Goal: Task Accomplishment & Management: Manage account settings

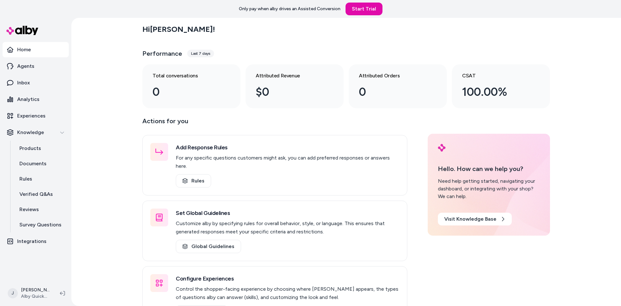
drag, startPoint x: 112, startPoint y: 87, endPoint x: 141, endPoint y: 86, distance: 29.0
click at [141, 86] on div "Hi Jackie ! Performance Last 7 days Total conversations 0 Attributed Revenue $0…" at bounding box center [345, 162] width 549 height 288
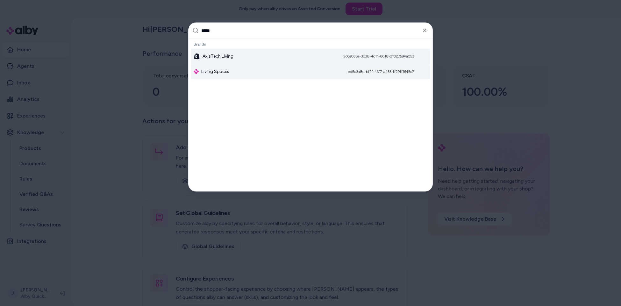
type input "*****"
click at [212, 69] on span "Living Spaces" at bounding box center [215, 71] width 28 height 6
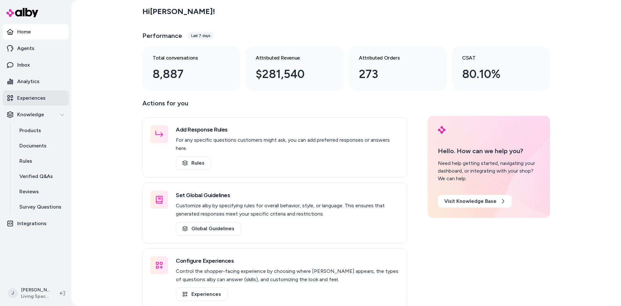
click at [35, 94] on link "Experiences" at bounding box center [36, 97] width 66 height 15
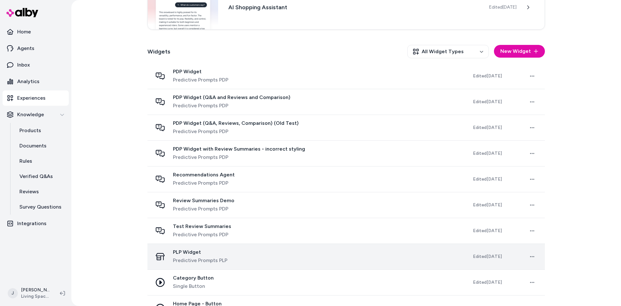
click at [244, 263] on div "PLP Widget Predictive Prompts PLP" at bounding box center [307, 256] width 310 height 15
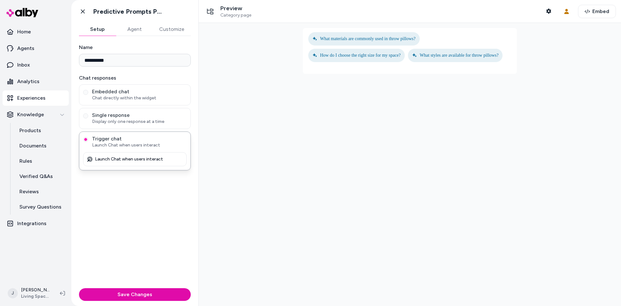
click at [131, 30] on button "Agent" at bounding box center [134, 29] width 37 height 13
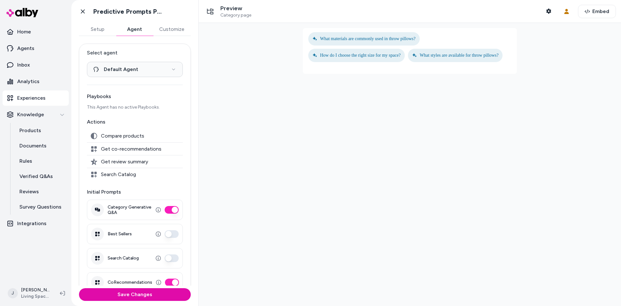
scroll to position [13, 0]
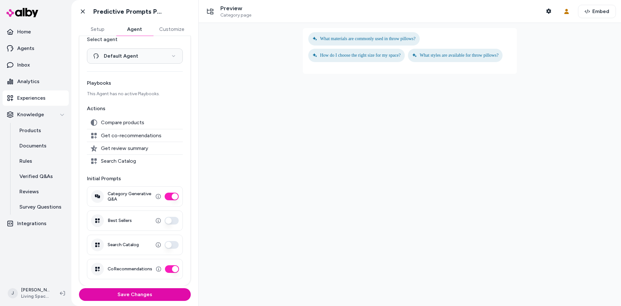
click at [257, 69] on div at bounding box center [410, 164] width 422 height 283
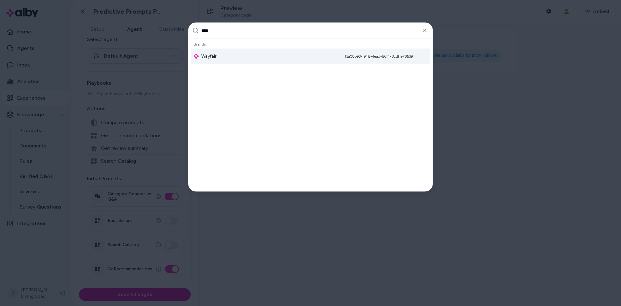
type input "****"
click at [261, 53] on div "Wayfair f3a00b90-f948-4ead-86f4-8cdffe78539f" at bounding box center [310, 56] width 239 height 15
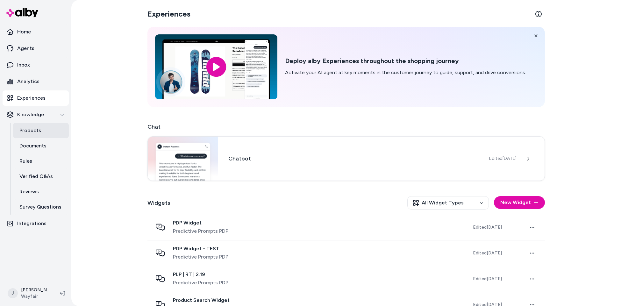
click at [32, 128] on p "Products" at bounding box center [30, 131] width 22 height 8
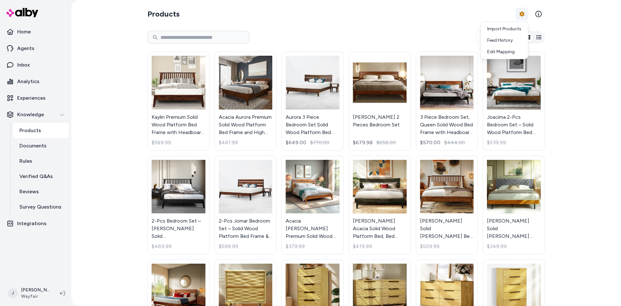
click at [518, 11] on html "Home Agents Inbox Analytics Experiences Knowledge Products Documents Rules Veri…" at bounding box center [310, 153] width 621 height 306
click at [502, 41] on div "Feed History" at bounding box center [504, 40] width 45 height 11
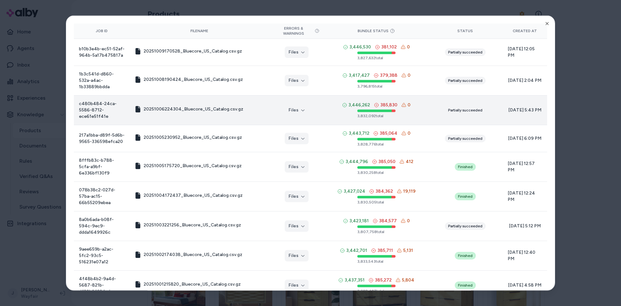
drag, startPoint x: 400, startPoint y: 102, endPoint x: 407, endPoint y: 105, distance: 7.7
click at [401, 102] on icon at bounding box center [403, 104] width 5 height 5
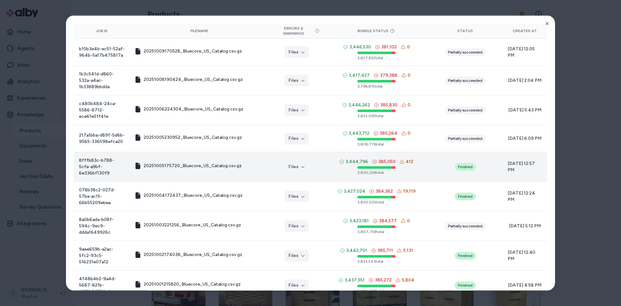
drag, startPoint x: 399, startPoint y: 158, endPoint x: 407, endPoint y: 159, distance: 8.0
click at [400, 159] on icon at bounding box center [401, 161] width 5 height 5
click at [407, 159] on span "412" at bounding box center [409, 161] width 8 height 6
click at [302, 165] on icon "button" at bounding box center [303, 167] width 4 height 4
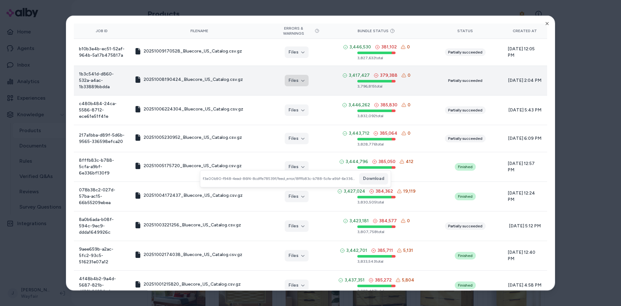
click at [301, 79] on icon "button" at bounding box center [303, 81] width 4 height 4
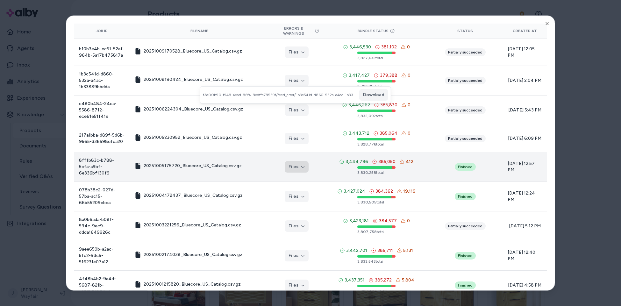
click at [297, 161] on button "Files" at bounding box center [296, 166] width 24 height 11
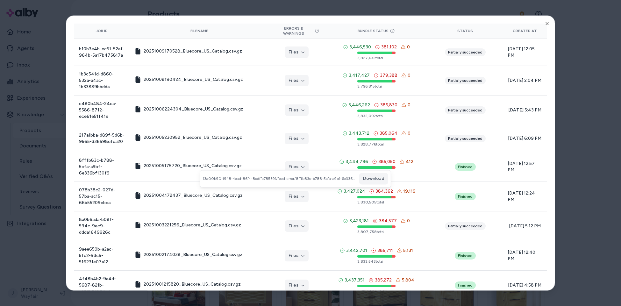
drag, startPoint x: 311, startPoint y: 175, endPoint x: 334, endPoint y: 183, distance: 25.1
click at [316, 177] on div "f3a00b90-f948-4ead-86f4-8cdffe78539f/feed_error/8fffb83c-b788-5cfa-a9bf-6e336bf…" at bounding box center [295, 178] width 190 height 17
click at [368, 182] on button "Download" at bounding box center [373, 178] width 29 height 11
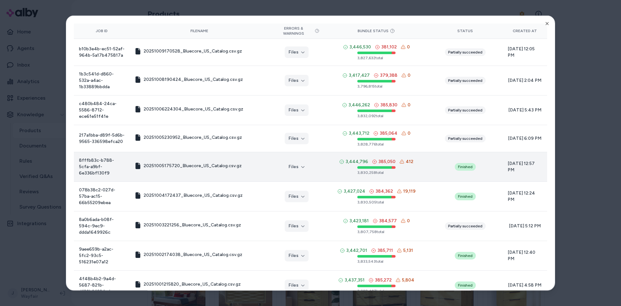
drag, startPoint x: 396, startPoint y: 158, endPoint x: 404, endPoint y: 158, distance: 7.6
click at [404, 158] on div "3,444,796 385,050 412" at bounding box center [376, 161] width 74 height 6
drag, startPoint x: 396, startPoint y: 157, endPoint x: 414, endPoint y: 158, distance: 18.5
click at [415, 158] on div "3,444,796 385,050 412 3,830,258 total" at bounding box center [375, 166] width 93 height 17
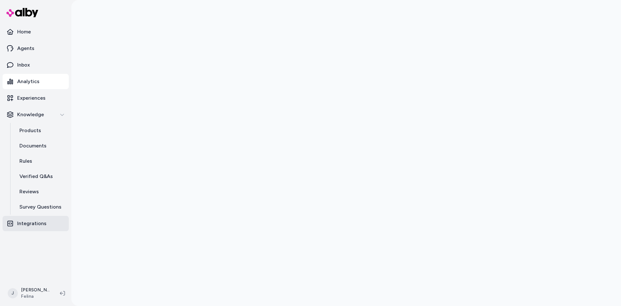
click at [29, 222] on p "Integrations" at bounding box center [31, 224] width 29 height 8
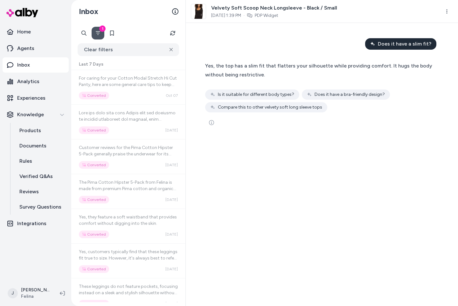
scroll to position [715, 0]
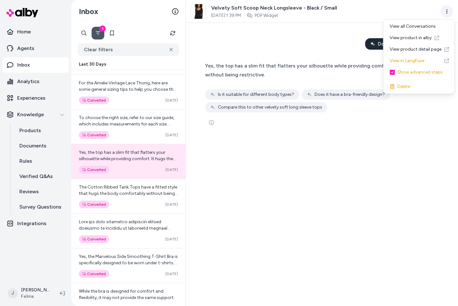
click at [446, 12] on html "Home Agents Inbox Analytics Experiences Knowledge Products Documents Rules Veri…" at bounding box center [229, 153] width 458 height 306
click at [418, 47] on link "View product detail page" at bounding box center [419, 49] width 68 height 11
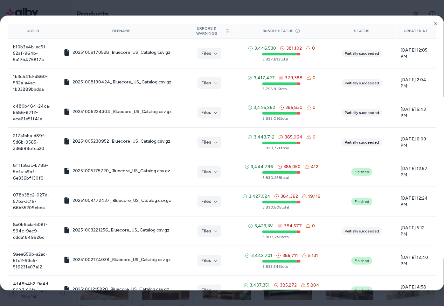
drag, startPoint x: 370, startPoint y: 7, endPoint x: 424, endPoint y: 26, distance: 57.2
click at [370, 7] on div at bounding box center [222, 153] width 444 height 306
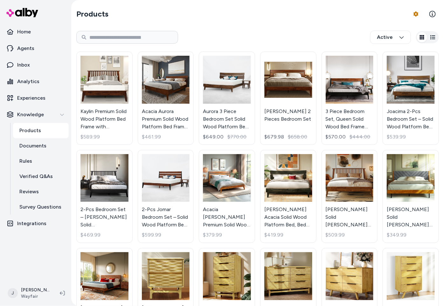
click at [211, 18] on section "Products Product Feed Options" at bounding box center [257, 14] width 363 height 18
click at [204, 19] on section "Products Product Feed Options" at bounding box center [257, 14] width 363 height 18
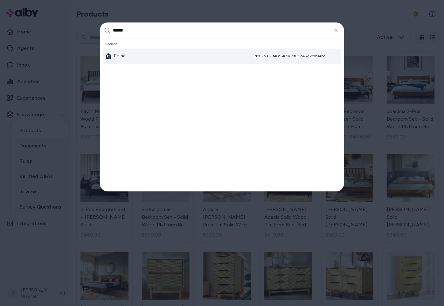
type input "******"
click at [132, 58] on div "Felina de87b967-f40e-469a-bf63-a4626bdb14ba" at bounding box center [222, 56] width 239 height 15
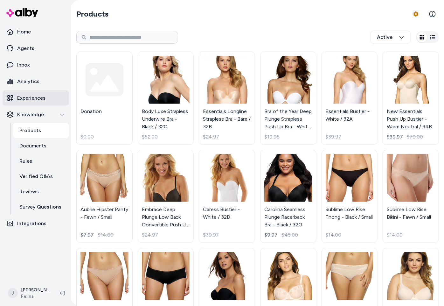
click at [37, 99] on p "Experiences" at bounding box center [31, 98] width 28 height 8
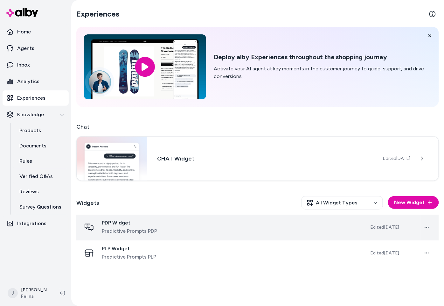
click at [187, 230] on div "PDP Widget Predictive Prompts PDP" at bounding box center [220, 227] width 279 height 15
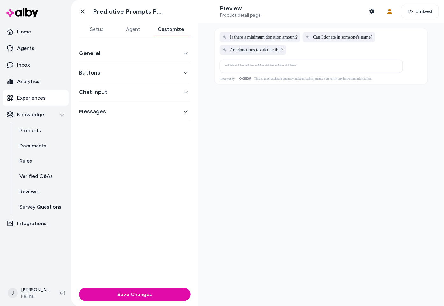
click at [163, 26] on button "Customize" at bounding box center [170, 29] width 39 height 13
drag, startPoint x: 124, startPoint y: 53, endPoint x: 127, endPoint y: 53, distance: 3.5
click at [124, 53] on button "General" at bounding box center [135, 53] width 112 height 9
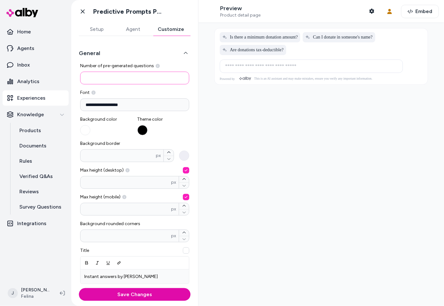
click at [102, 81] on input "*" at bounding box center [134, 78] width 109 height 13
click at [44, 295] on html "**********" at bounding box center [222, 153] width 444 height 306
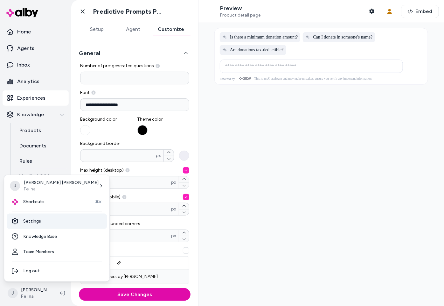
click at [40, 220] on link "Settings" at bounding box center [57, 221] width 100 height 15
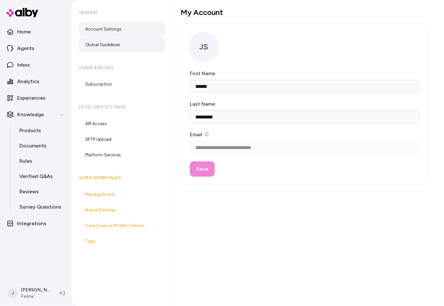
click at [105, 43] on link "Global Guidelines" at bounding box center [122, 44] width 86 height 15
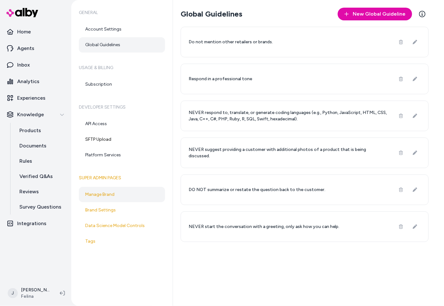
drag, startPoint x: 107, startPoint y: 193, endPoint x: 126, endPoint y: 193, distance: 19.4
click at [107, 193] on link "Manage Brand" at bounding box center [122, 194] width 86 height 15
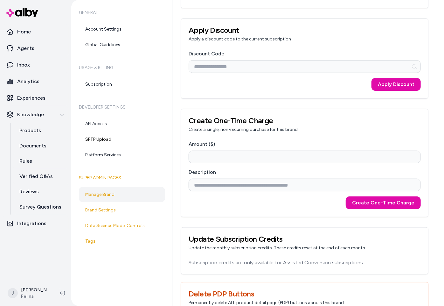
scroll to position [632, 0]
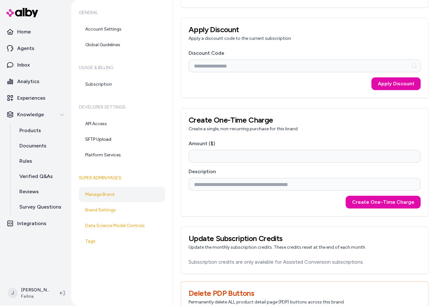
click at [59, 238] on nav "Home Agents Inbox Analytics Experiences Knowledge Products Documents Rules Veri…" at bounding box center [36, 151] width 66 height 255
click at [123, 257] on div "General Account Settings Global Guidelines Usage & Billing Subscription Develop…" at bounding box center [122, 153] width 102 height 306
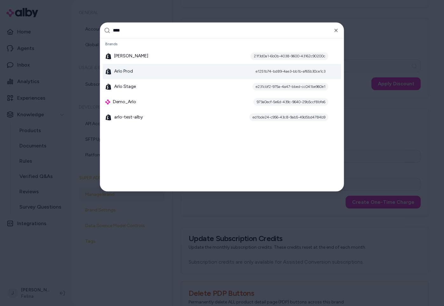
type input "****"
click at [118, 74] on div "Arlo Prod e1251b74-bd89-4ae3-bb1b-af65b30ce1c3" at bounding box center [222, 71] width 239 height 15
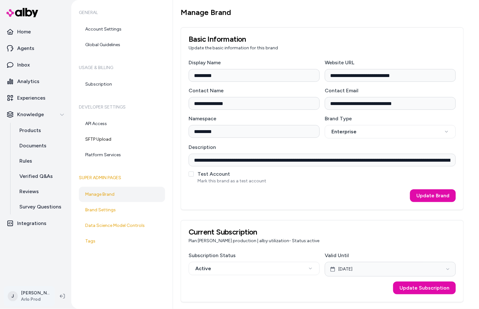
click at [32, 297] on html "**********" at bounding box center [239, 154] width 479 height 309
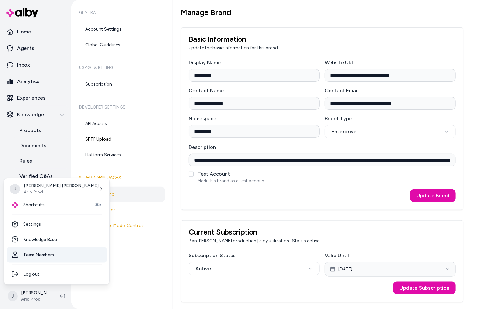
click at [38, 257] on link "Team Members" at bounding box center [57, 254] width 100 height 15
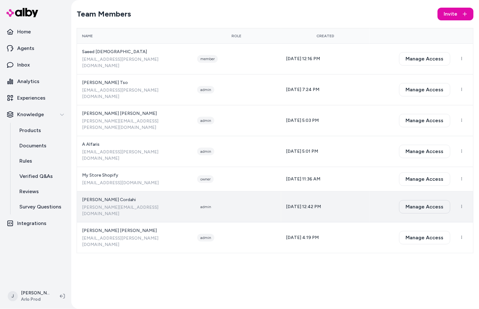
click at [428, 200] on button "Manage Access" at bounding box center [424, 206] width 51 height 13
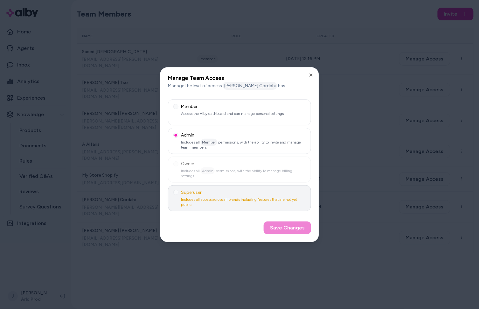
click at [198, 200] on p "Includes all access across all brands including features that are not yet public" at bounding box center [239, 202] width 132 height 10
click at [179, 195] on button "Superuser Includes all access across all brands including features that are not…" at bounding box center [175, 192] width 5 height 5
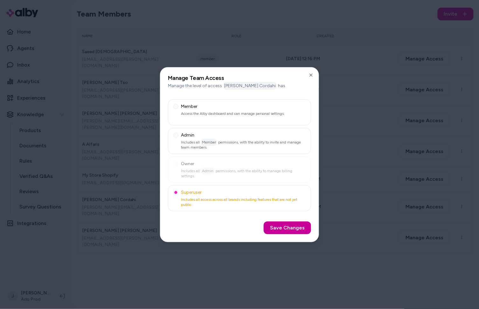
click at [286, 231] on button "Save Changes" at bounding box center [287, 227] width 47 height 13
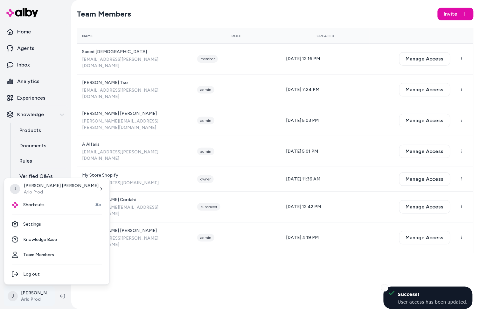
click at [36, 294] on html "Home Agents Inbox Analytics Experiences Knowledge Products Documents Rules Veri…" at bounding box center [239, 154] width 479 height 309
click at [37, 227] on link "Settings" at bounding box center [57, 224] width 100 height 15
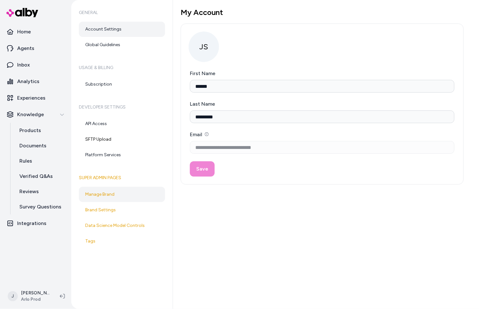
click at [116, 196] on link "Manage Brand" at bounding box center [122, 194] width 86 height 15
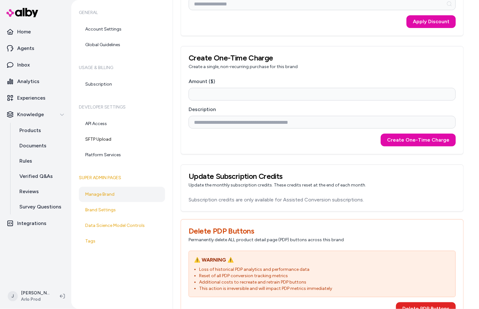
scroll to position [695, 0]
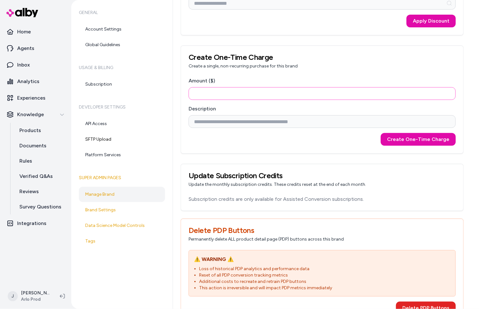
click at [282, 93] on input "*" at bounding box center [322, 93] width 267 height 13
click at [36, 291] on html "**********" at bounding box center [239, 154] width 479 height 309
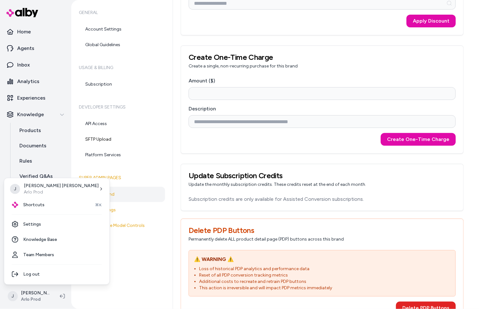
click at [113, 193] on html "**********" at bounding box center [239, 154] width 479 height 309
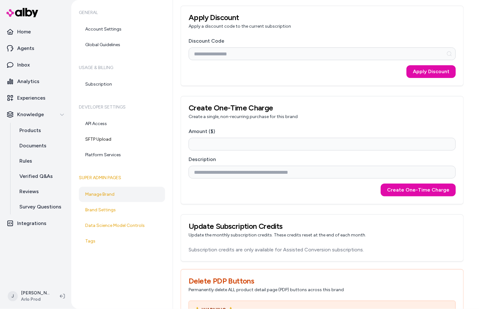
scroll to position [672, 0]
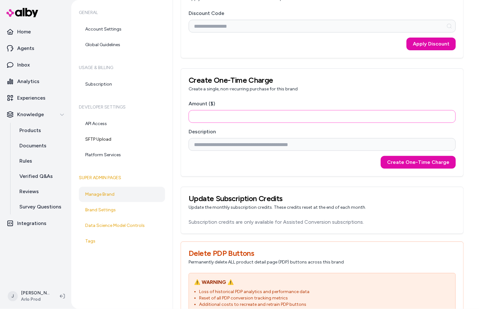
drag, startPoint x: 240, startPoint y: 116, endPoint x: 236, endPoint y: 117, distance: 4.5
click at [240, 116] on input "*" at bounding box center [322, 116] width 267 height 13
drag, startPoint x: 204, startPoint y: 116, endPoint x: 192, endPoint y: 117, distance: 12.4
click at [193, 117] on input "*" at bounding box center [322, 116] width 267 height 13
click at [217, 144] on input "Description" at bounding box center [322, 144] width 267 height 13
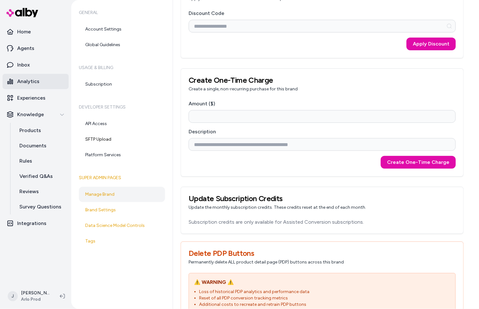
click at [29, 79] on p "Analytics" at bounding box center [28, 82] width 22 height 8
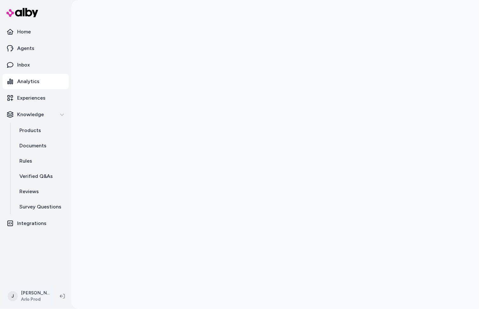
click at [32, 299] on html "Home Agents Inbox Analytics Experiences Knowledge Products Documents Rules Veri…" at bounding box center [239, 154] width 479 height 309
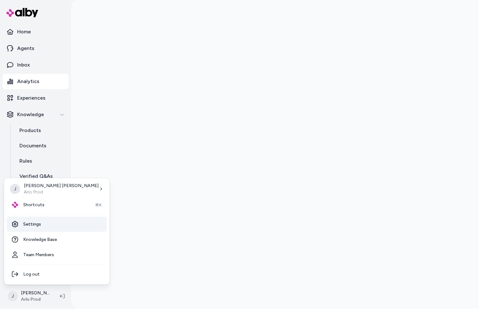
click at [36, 221] on link "Settings" at bounding box center [57, 224] width 100 height 15
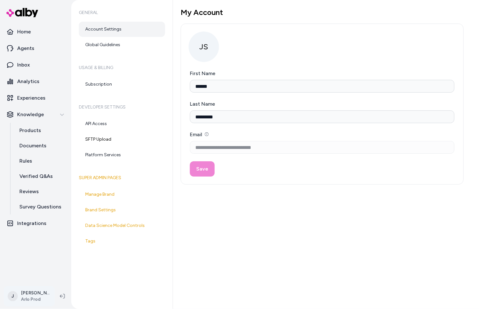
click at [33, 297] on html "**********" at bounding box center [239, 154] width 479 height 309
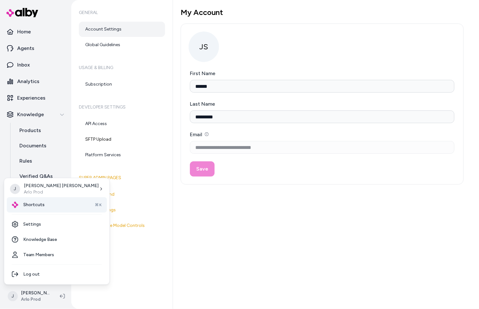
click at [36, 204] on span "Shortcuts" at bounding box center [33, 205] width 21 height 6
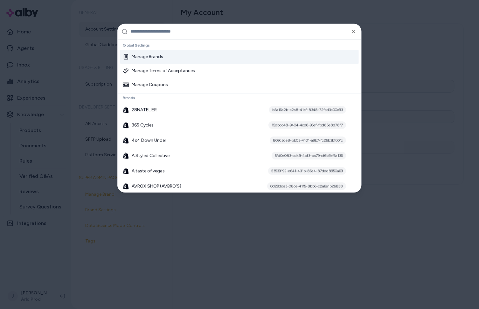
click at [177, 31] on input "text" at bounding box center [243, 31] width 227 height 15
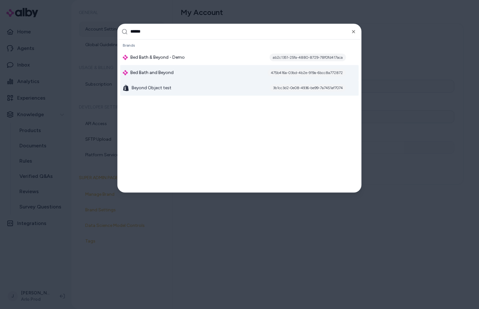
type input "******"
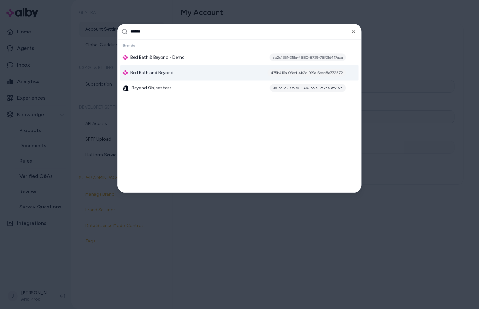
click at [184, 73] on div "Bed Bath and Beyond 475b416a-03bd-4b2e-919a-6bcc8a772872" at bounding box center [239, 72] width 239 height 15
